Goal: Transaction & Acquisition: Purchase product/service

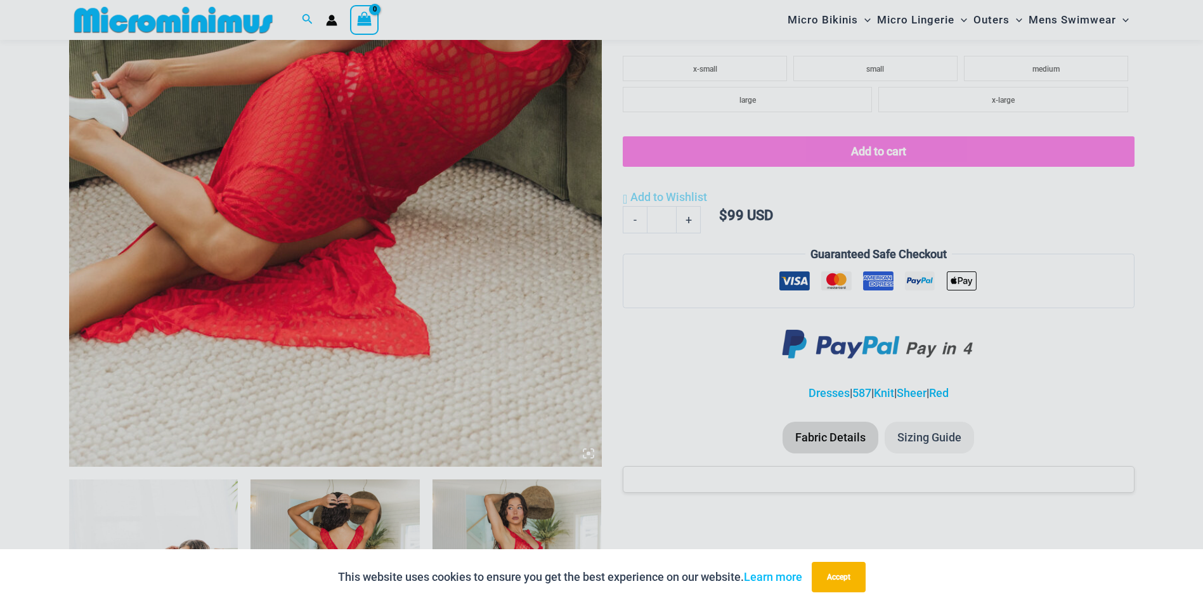
scroll to position [434, 0]
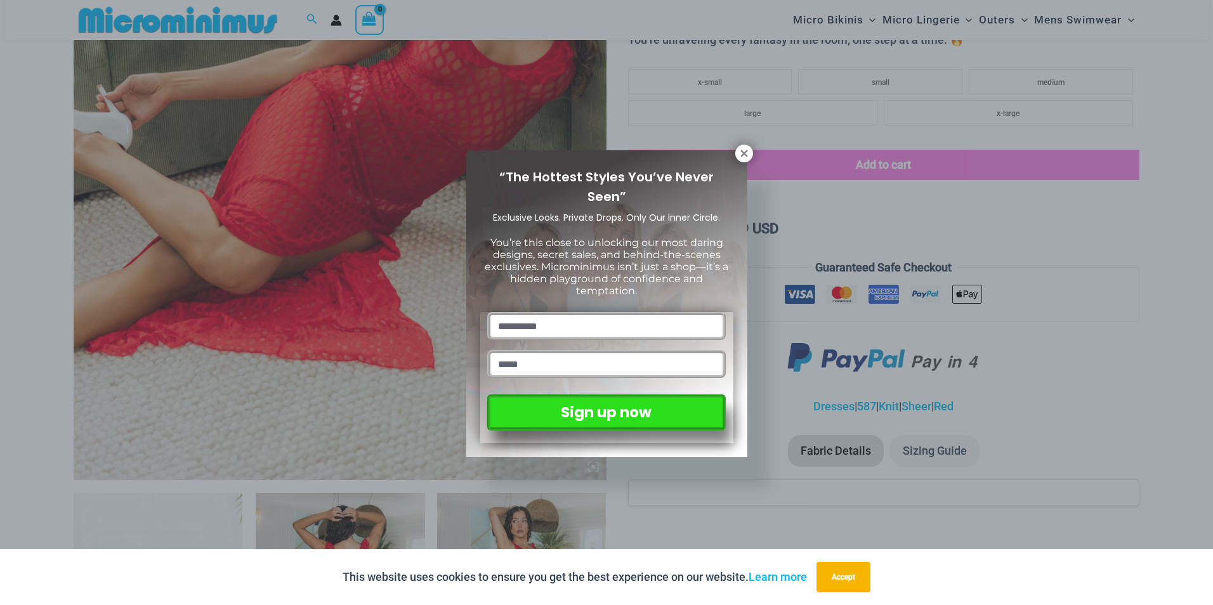
click at [512, 273] on p "You’re this close to unlocking our most daring designs, secret sales, and behin…" at bounding box center [606, 267] width 253 height 61
click at [741, 148] on icon at bounding box center [743, 153] width 11 height 11
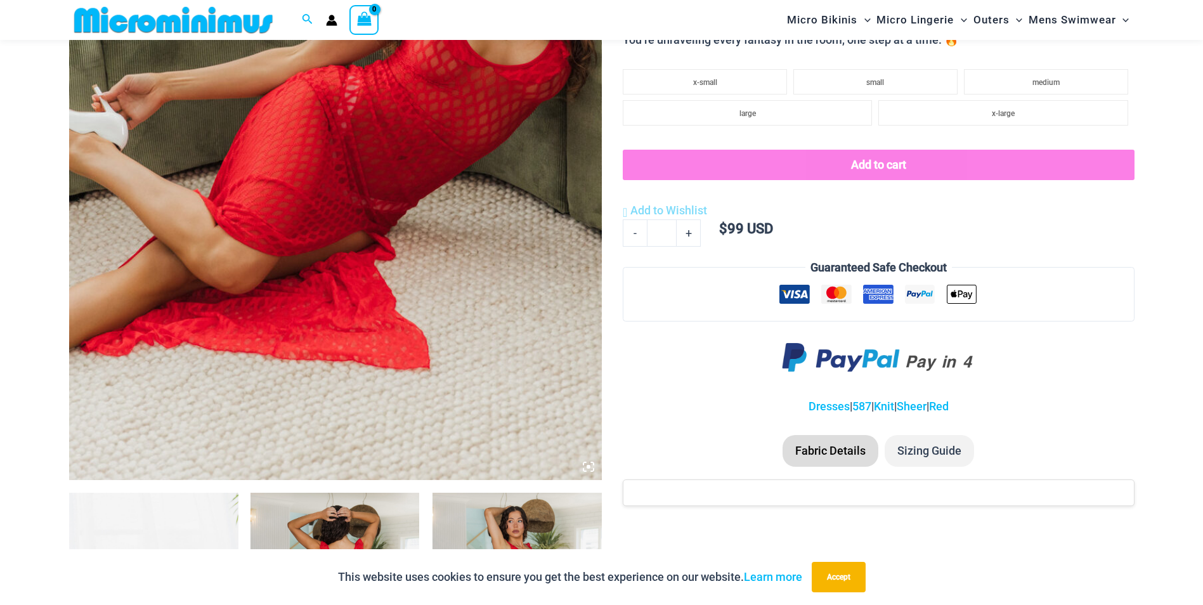
click at [482, 235] on img at bounding box center [335, 80] width 533 height 799
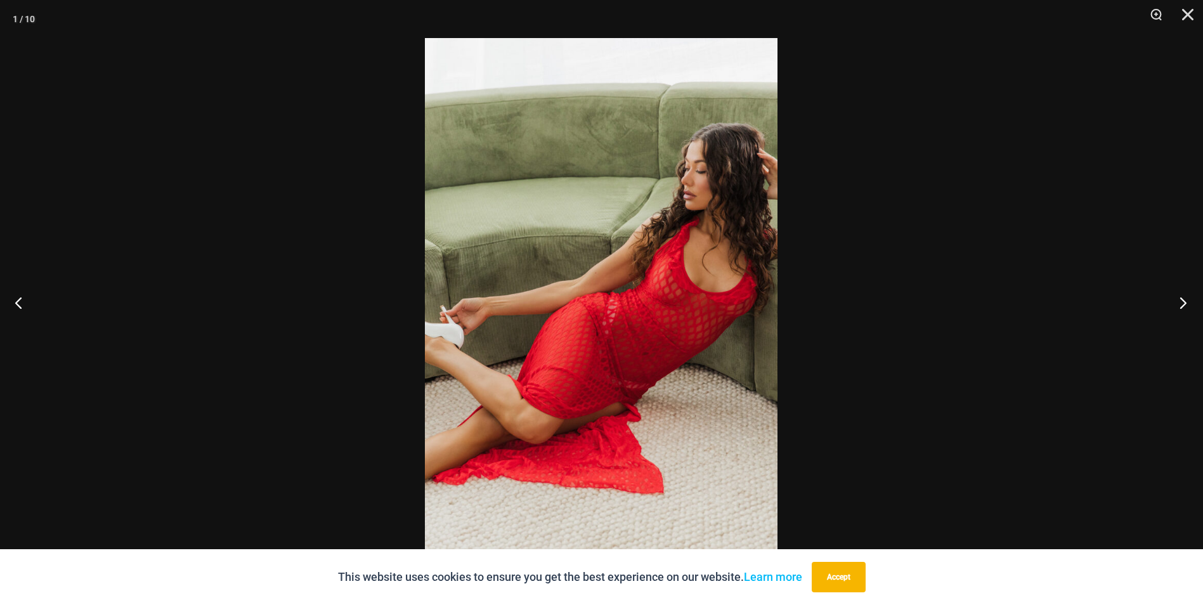
click at [1187, 305] on button "Next" at bounding box center [1180, 302] width 48 height 63
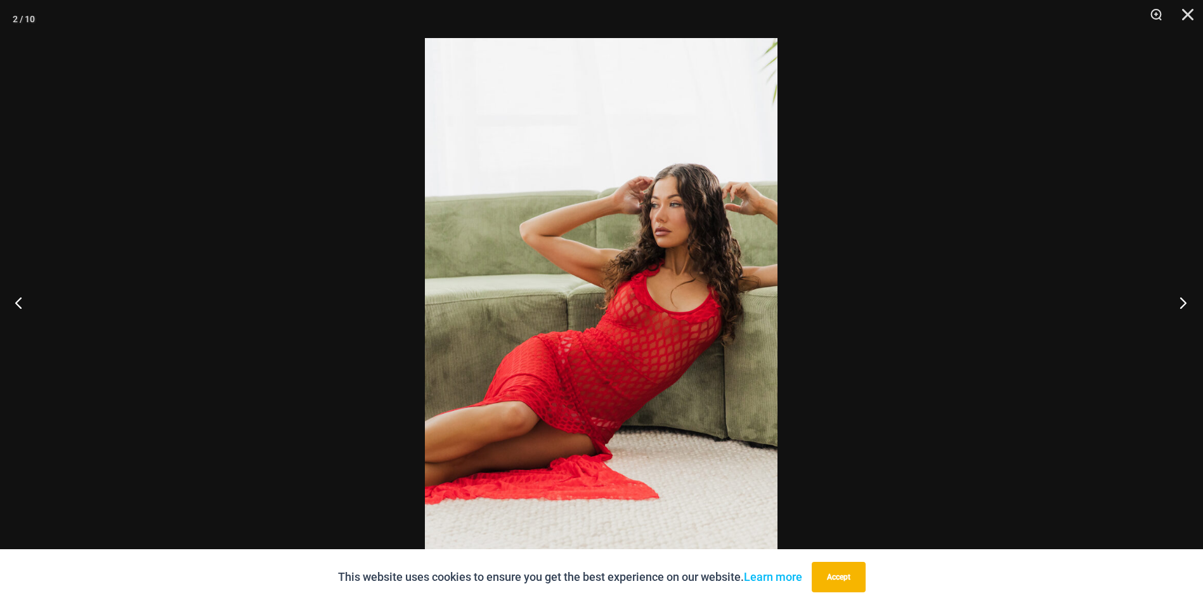
click at [1187, 305] on button "Next" at bounding box center [1180, 302] width 48 height 63
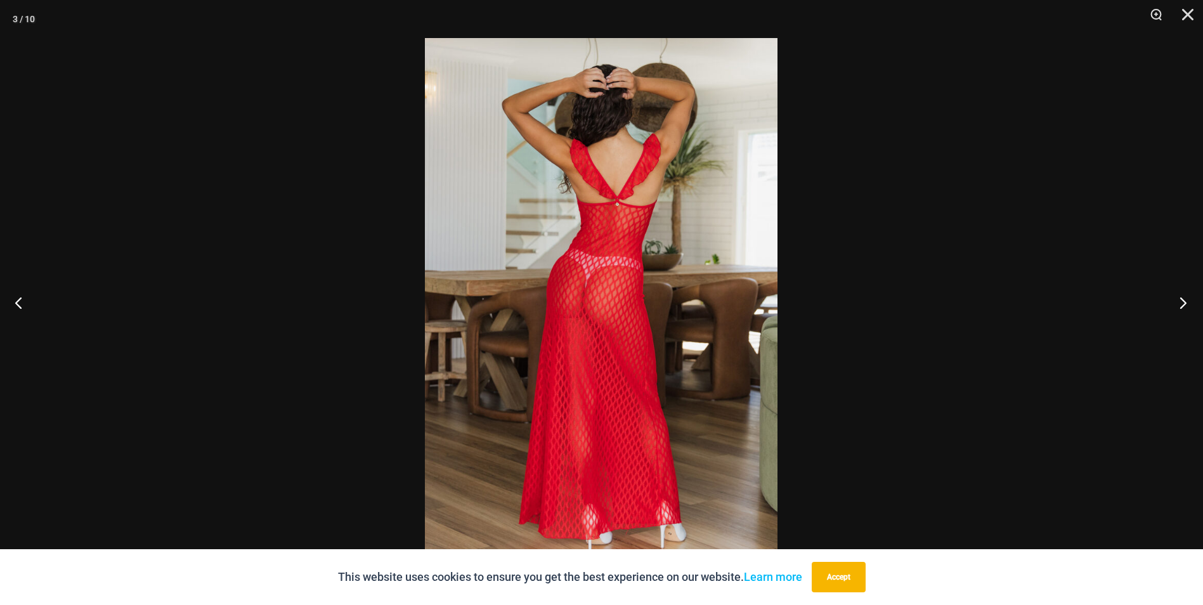
click at [1187, 305] on button "Next" at bounding box center [1180, 302] width 48 height 63
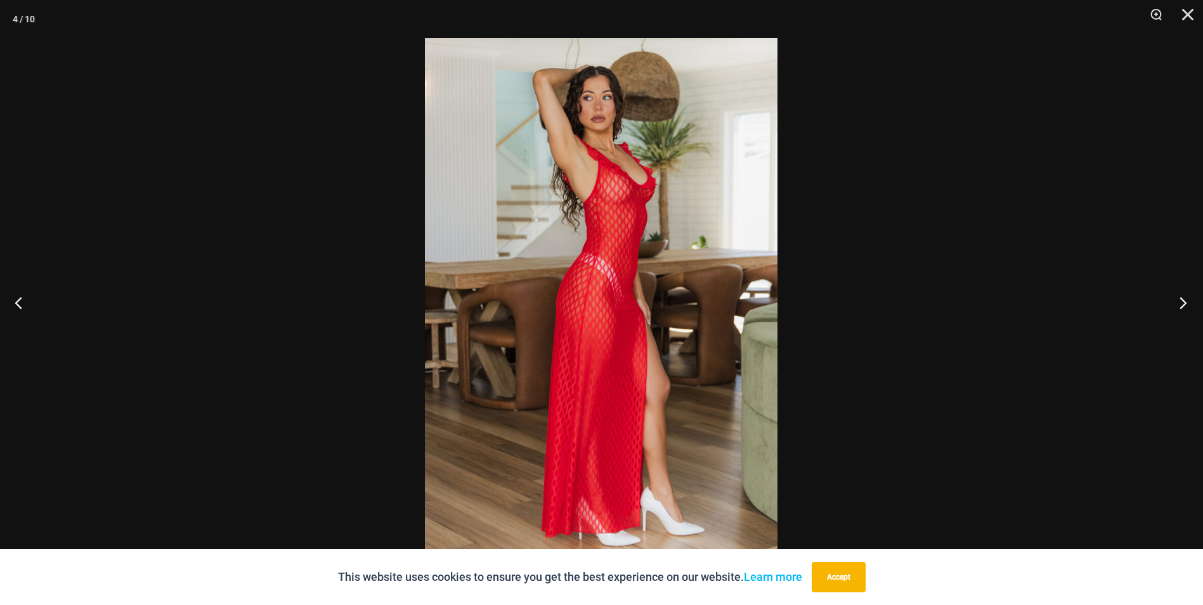
click at [1187, 305] on button "Next" at bounding box center [1180, 302] width 48 height 63
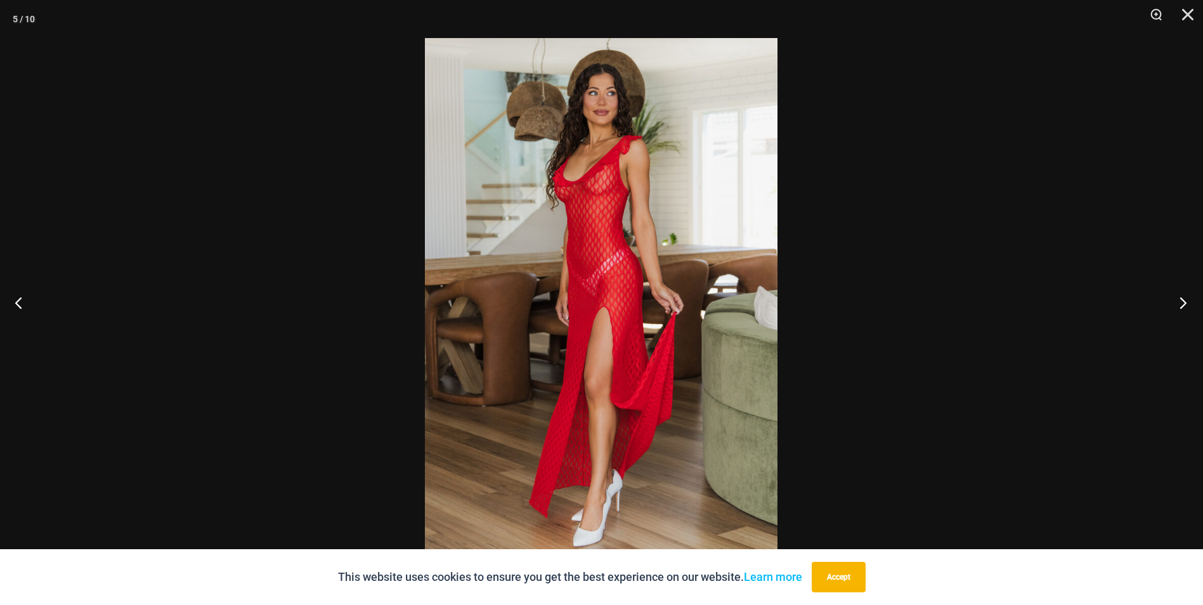
click at [1187, 305] on button "Next" at bounding box center [1180, 302] width 48 height 63
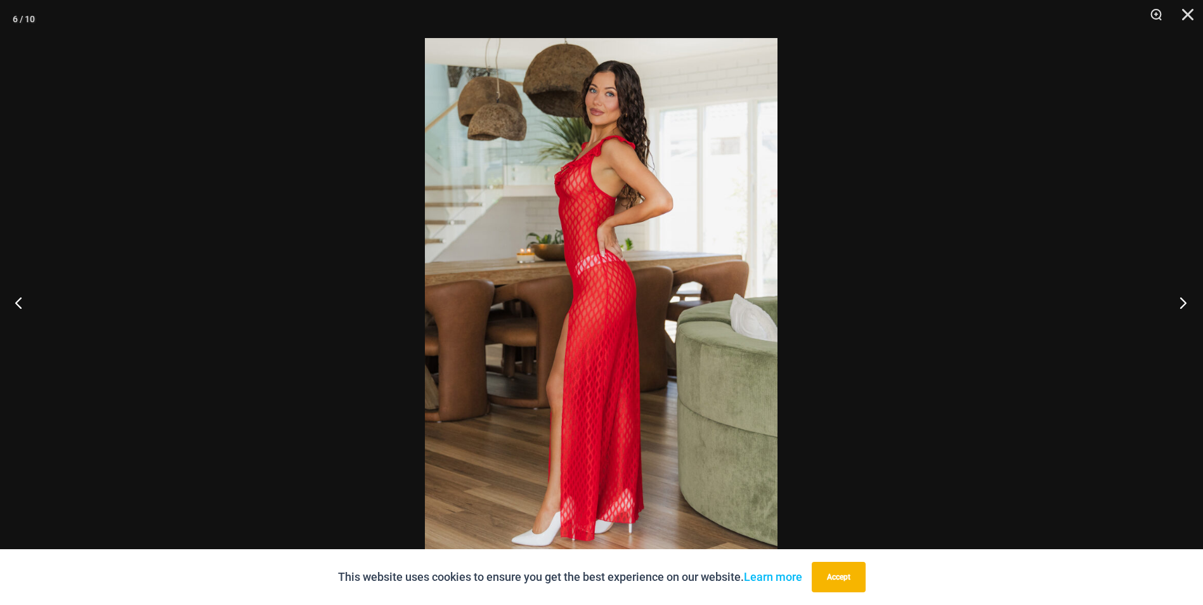
click at [1187, 305] on button "Next" at bounding box center [1180, 302] width 48 height 63
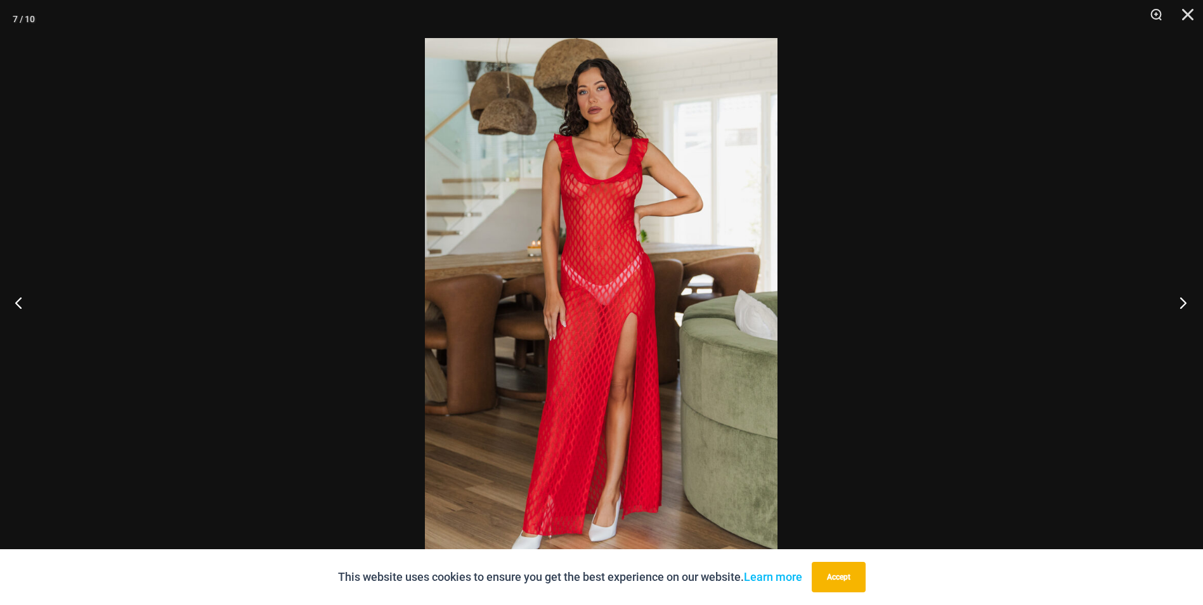
click at [1187, 305] on button "Next" at bounding box center [1180, 302] width 48 height 63
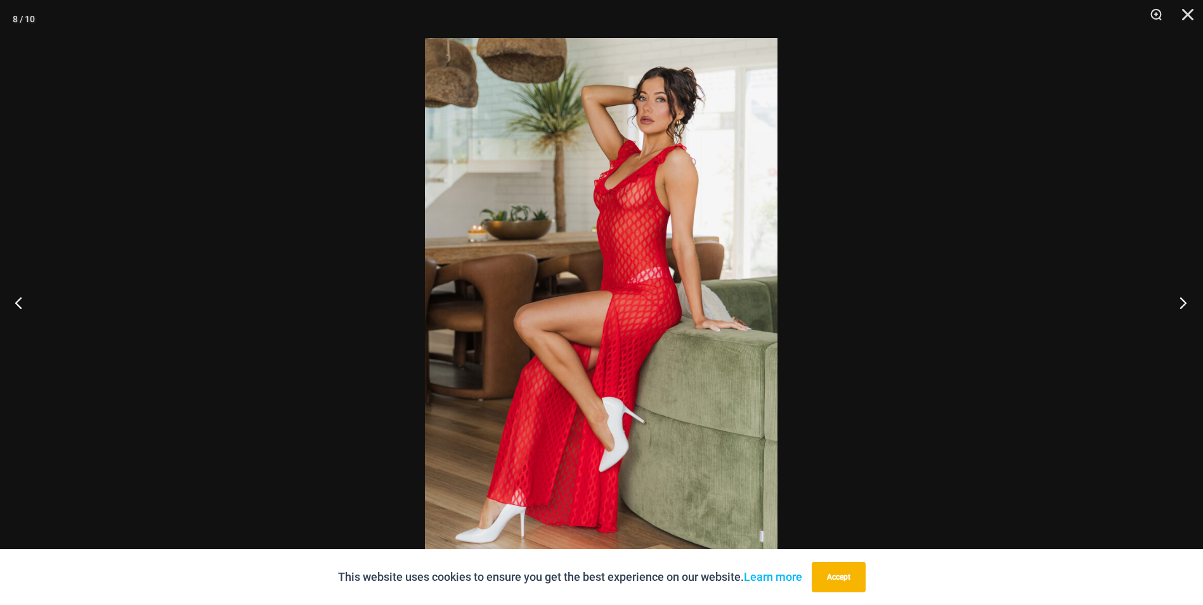
click at [1186, 302] on button "Next" at bounding box center [1180, 302] width 48 height 63
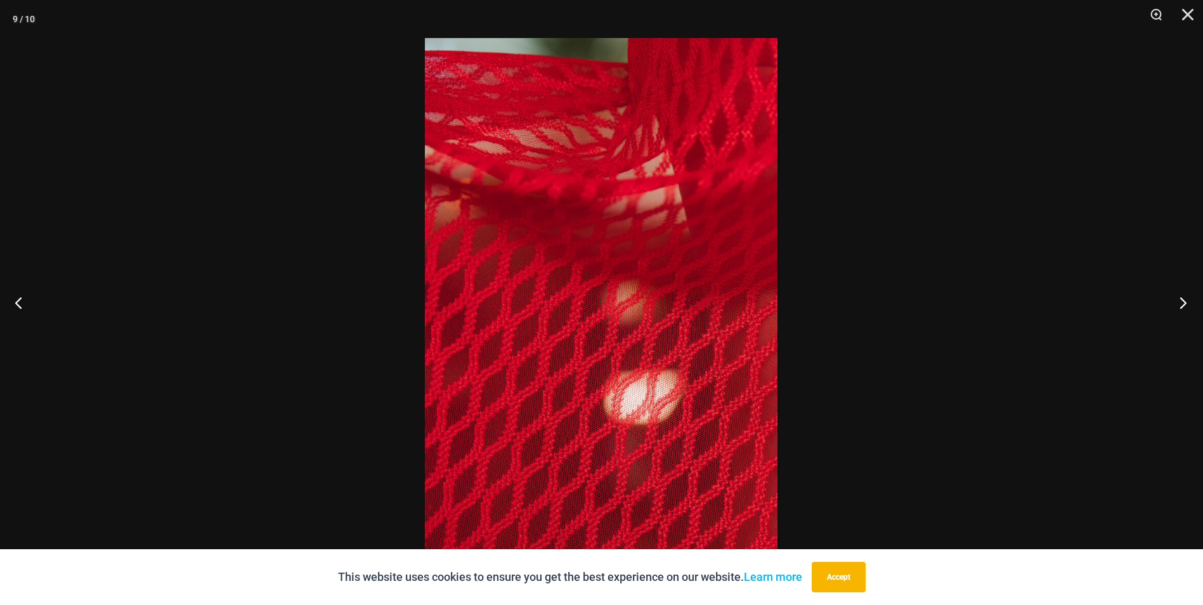
click at [1186, 302] on button "Next" at bounding box center [1180, 302] width 48 height 63
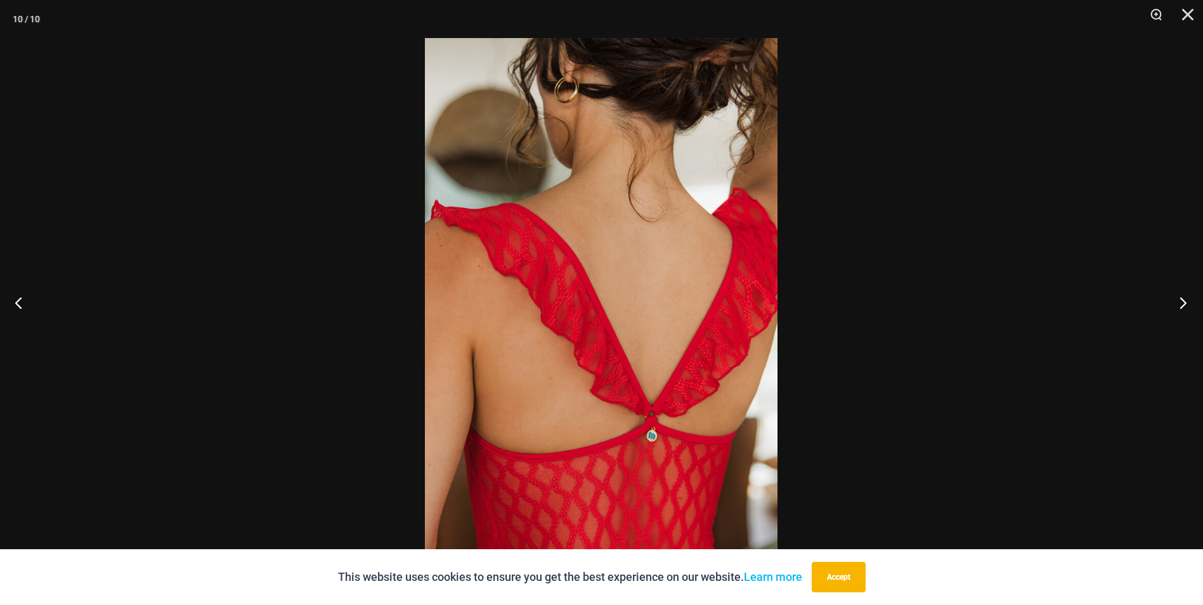
click at [1186, 302] on button "Next" at bounding box center [1180, 302] width 48 height 63
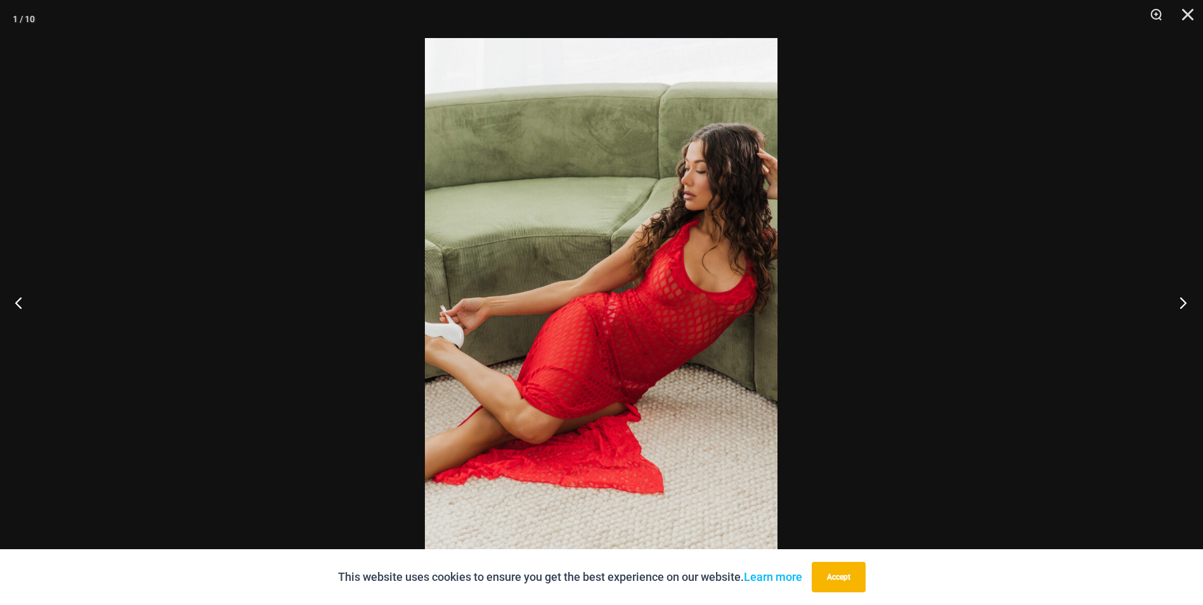
click at [1186, 302] on button "Next" at bounding box center [1180, 302] width 48 height 63
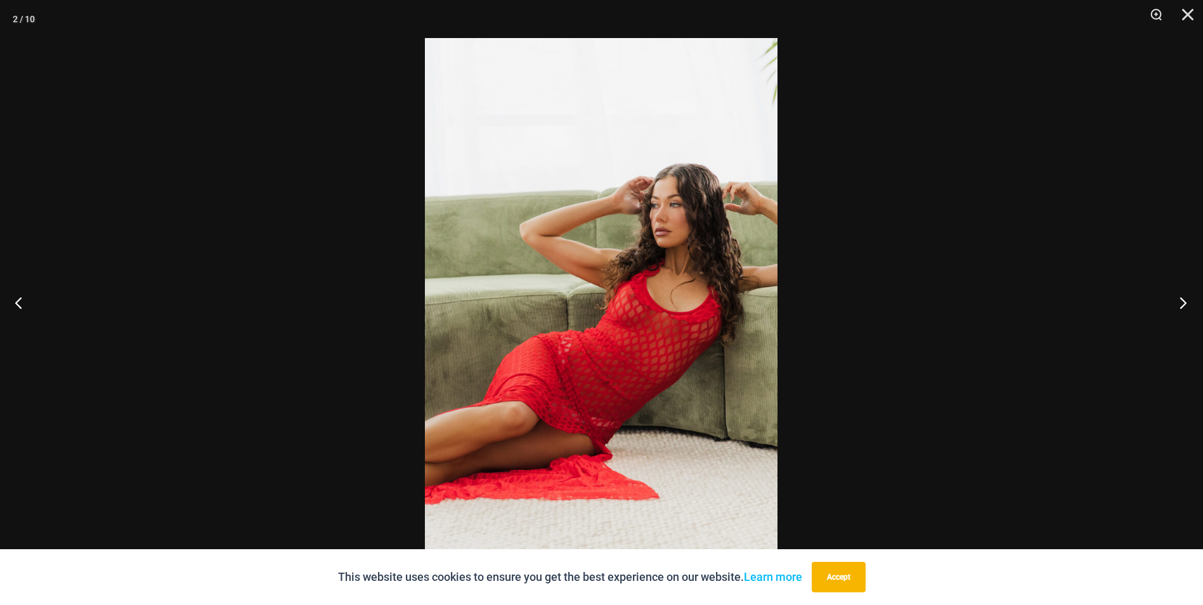
click at [1186, 302] on button "Next" at bounding box center [1180, 302] width 48 height 63
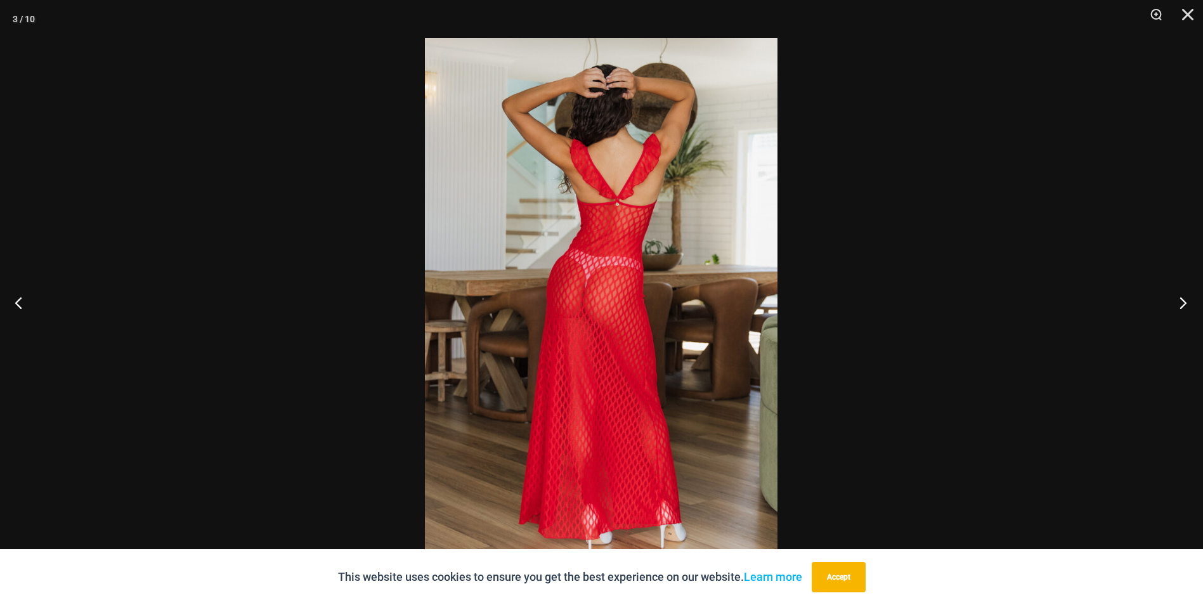
click at [1184, 300] on button "Next" at bounding box center [1180, 302] width 48 height 63
